Goal: Find specific page/section: Find specific page/section

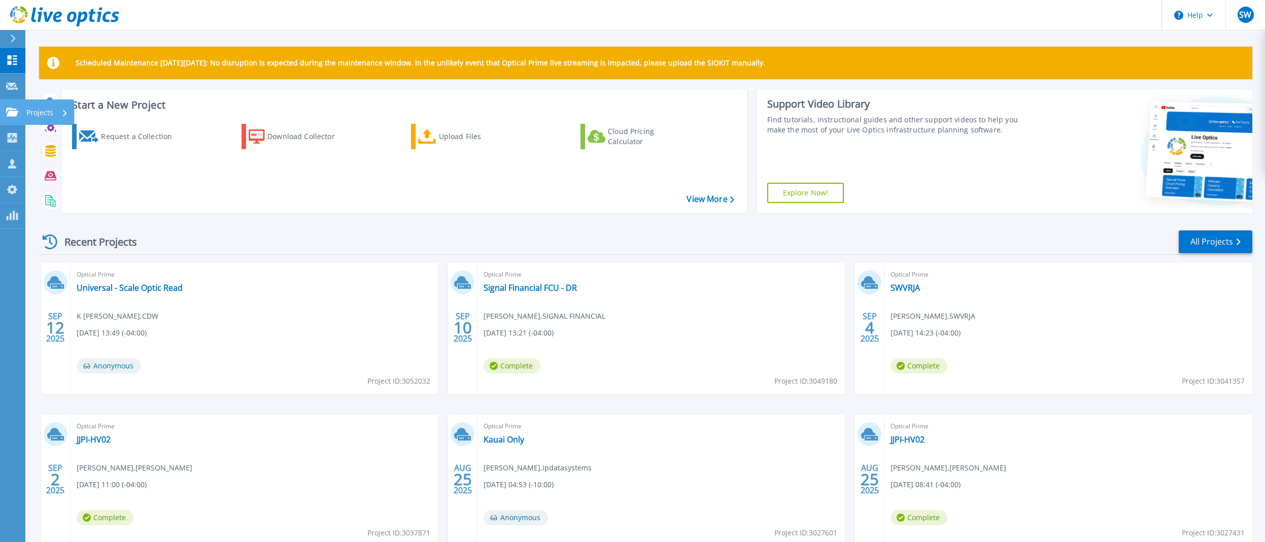
click at [13, 115] on icon at bounding box center [12, 112] width 12 height 9
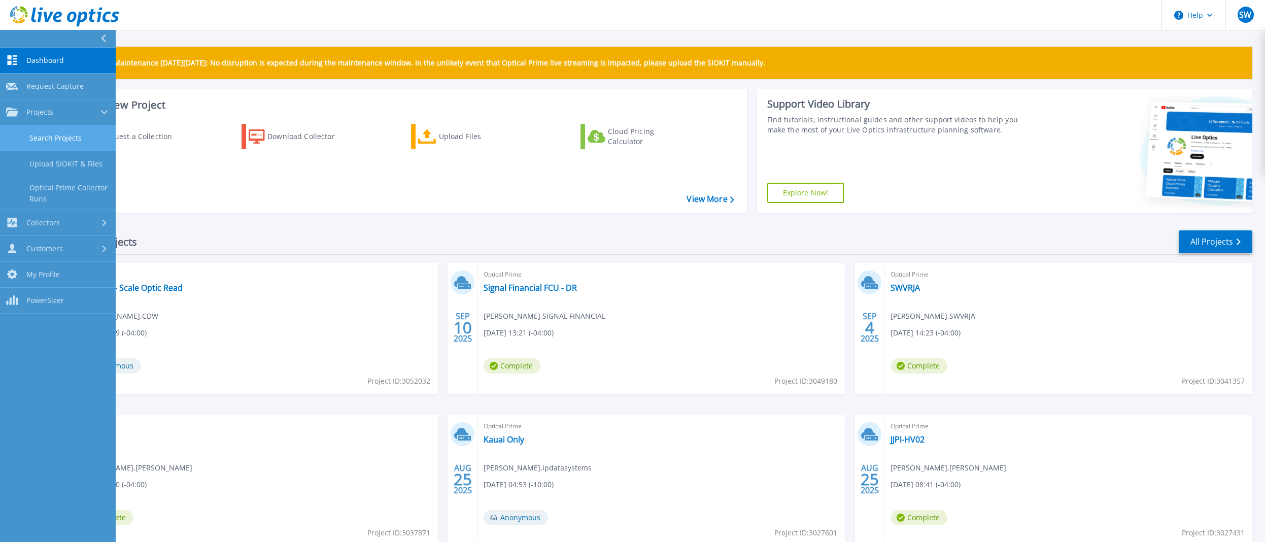
click at [27, 129] on link "Search Projects" at bounding box center [58, 138] width 116 height 26
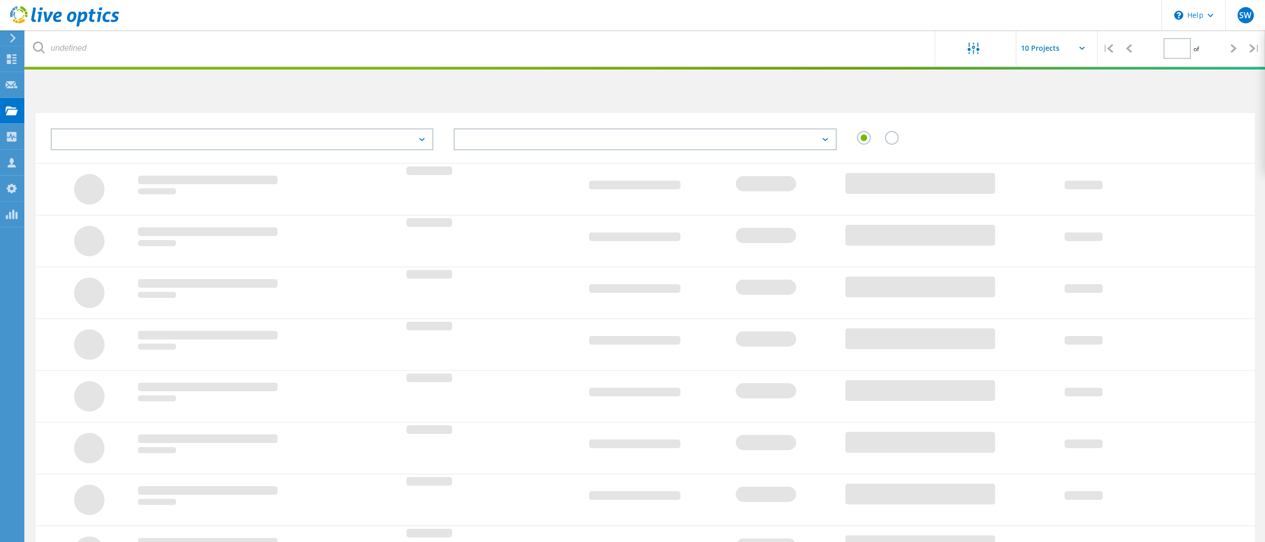
type input "1"
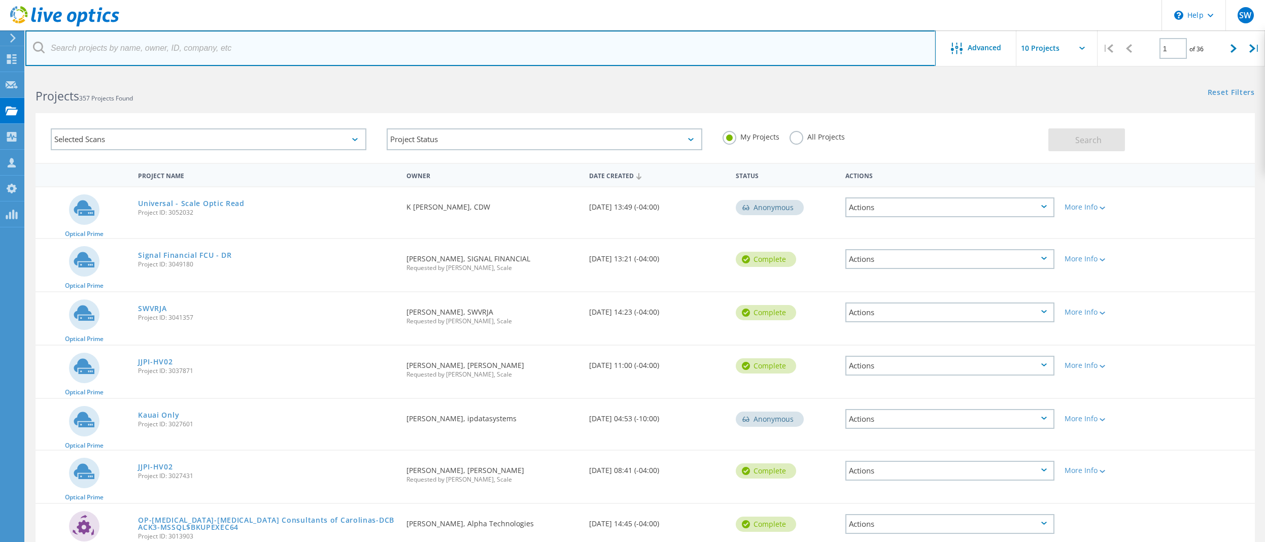
click at [366, 53] on input "text" at bounding box center [480, 48] width 910 height 36
paste input "[DOMAIN_NAME]"
type input "centralcatholichs"
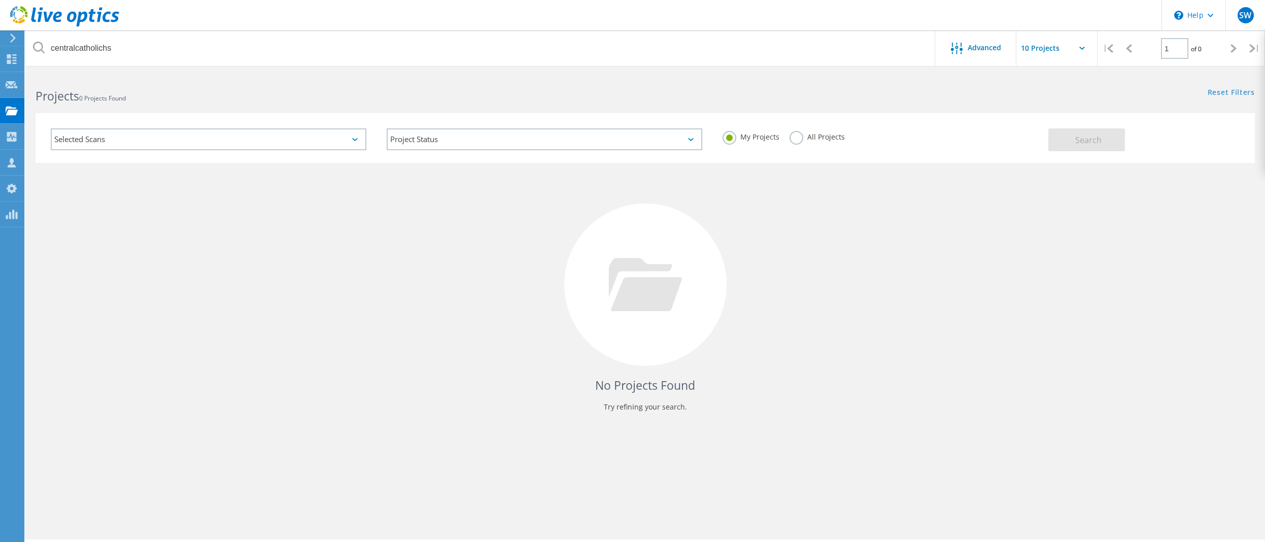
click at [802, 140] on label "All Projects" at bounding box center [817, 136] width 55 height 10
click at [0, 0] on input "All Projects" at bounding box center [0, 0] width 0 height 0
click at [1103, 135] on button "Search" at bounding box center [1087, 139] width 77 height 23
